Goal: Information Seeking & Learning: Learn about a topic

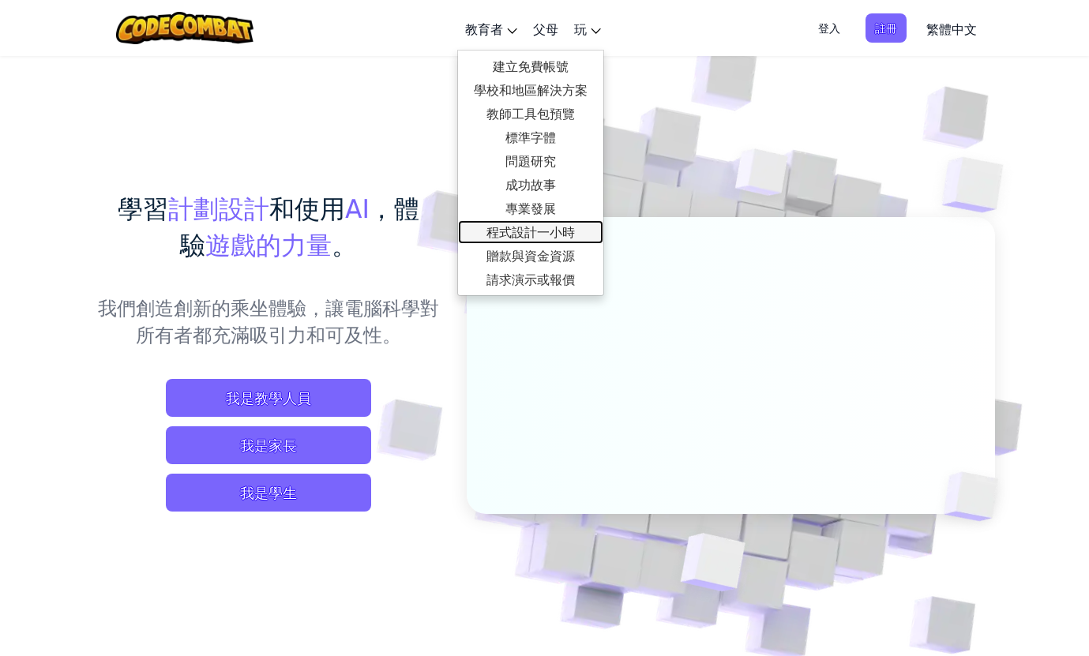
click at [542, 235] on font "程式設計一小時" at bounding box center [530, 231] width 88 height 17
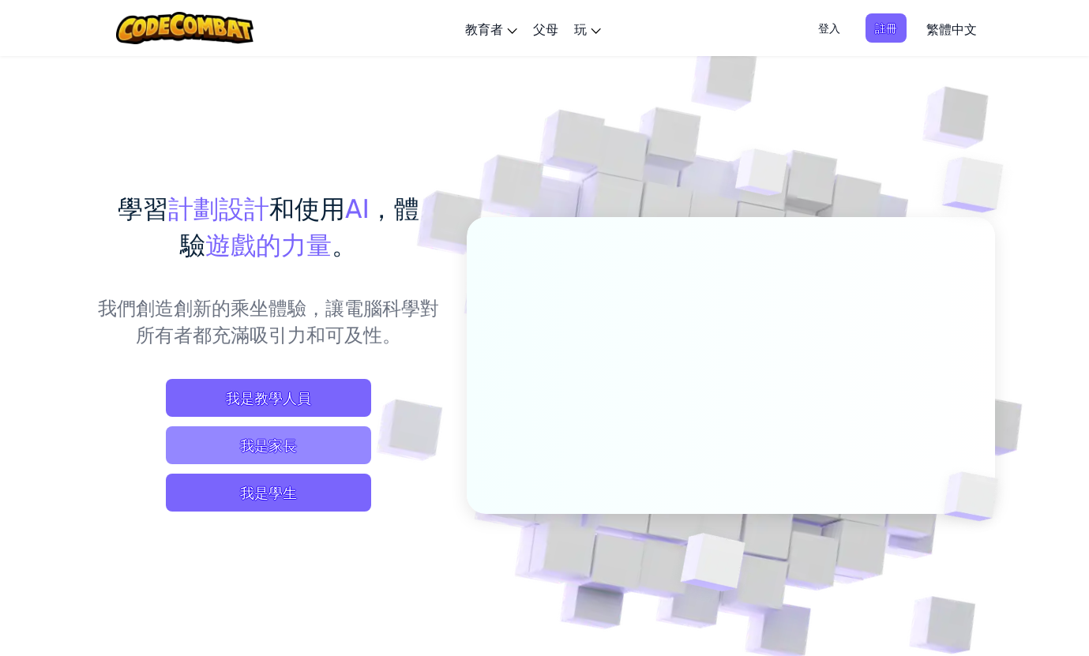
click at [310, 449] on span "我是家長" at bounding box center [268, 445] width 205 height 38
